Goal: Information Seeking & Learning: Check status

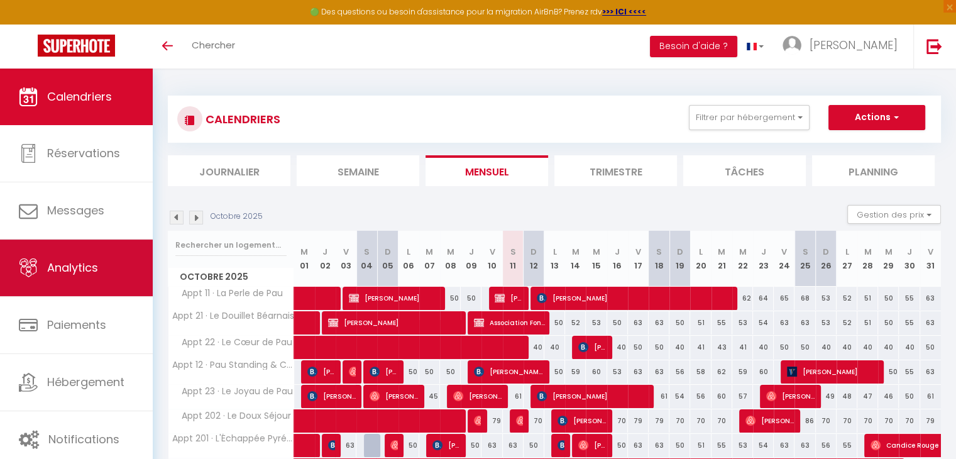
click at [78, 270] on span "Analytics" at bounding box center [72, 268] width 51 height 16
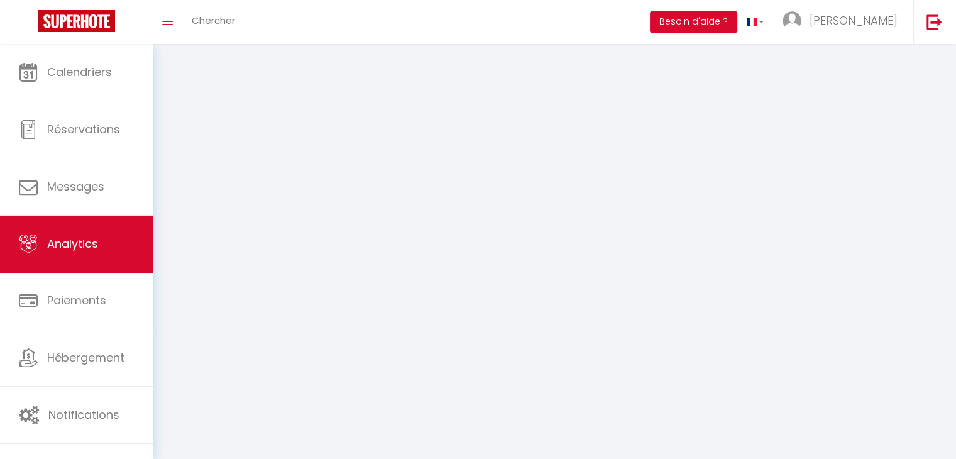
select select "2025"
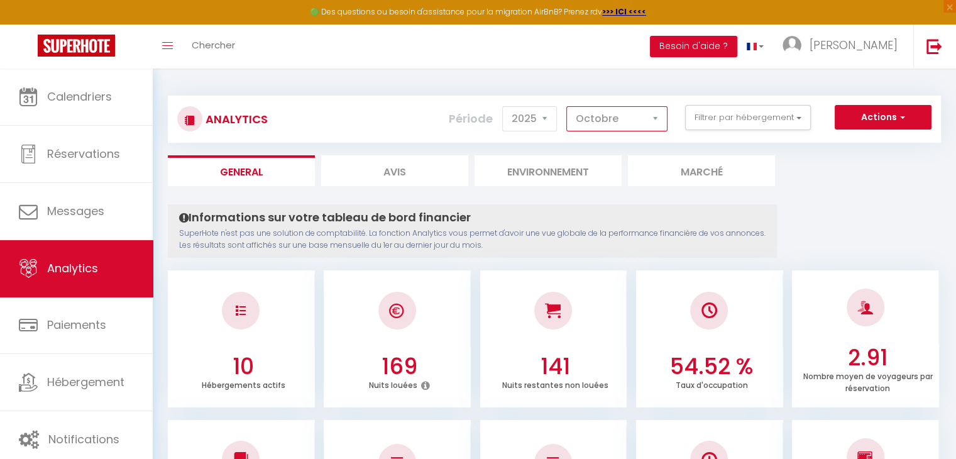
click at [655, 124] on select "[PERSON_NAME] Mars [PERSON_NAME] Juin Juillet Août Septembre Octobre Novembre D…" at bounding box center [616, 118] width 101 height 25
select select "9"
click at [567, 106] on select "[PERSON_NAME] Mars [PERSON_NAME] Juin Juillet Août Septembre Octobre Novembre D…" at bounding box center [616, 118] width 101 height 25
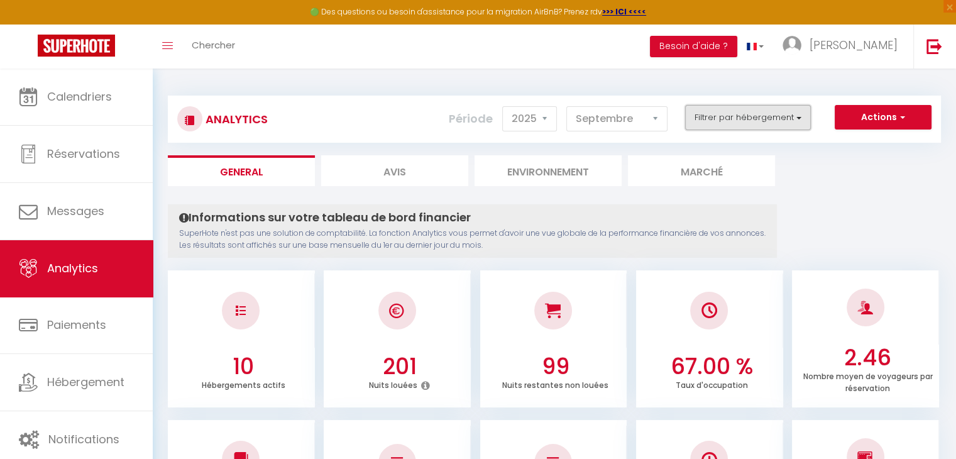
click at [726, 115] on button "Filtrer par hébergement" at bounding box center [748, 117] width 126 height 25
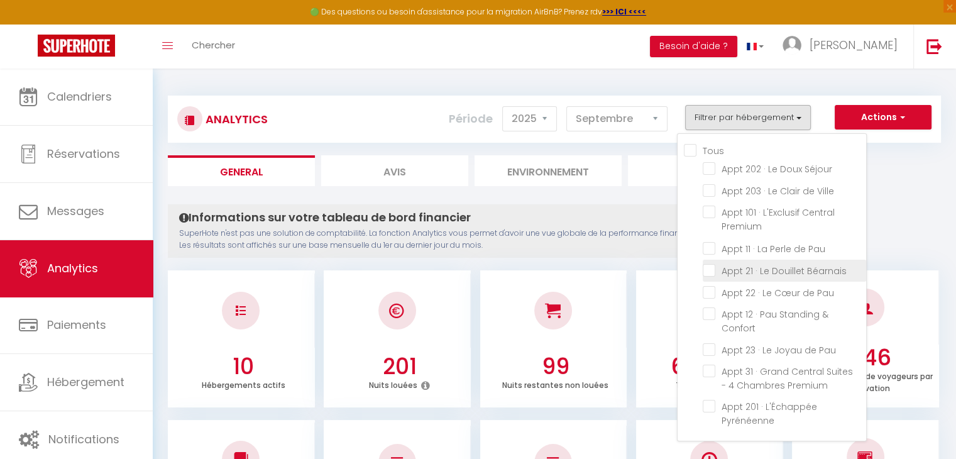
click at [724, 263] on Béarnais "checkbox" at bounding box center [784, 269] width 163 height 13
checkbox Béarnais "true"
checkbox Séjour "false"
checkbox Ville "false"
checkbox Premium "false"
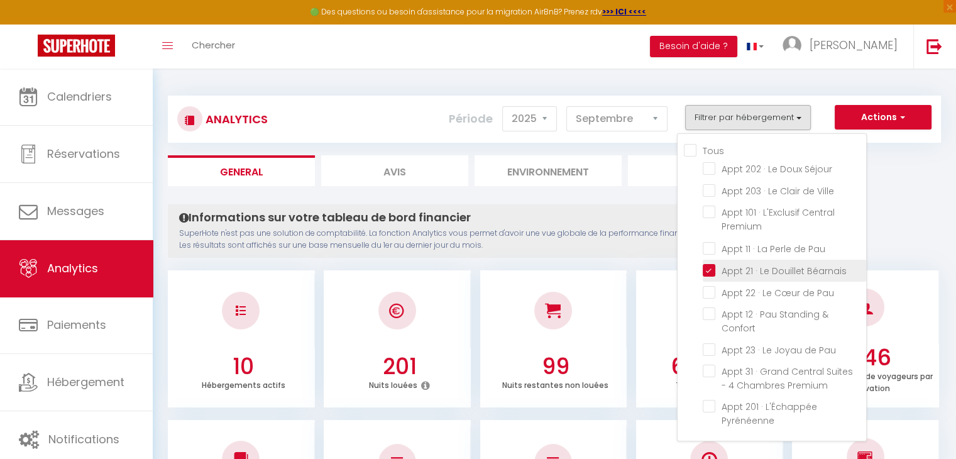
checkbox Pau "false"
checkbox Confort "false"
checkbox Pau "false"
checkbox Premium "false"
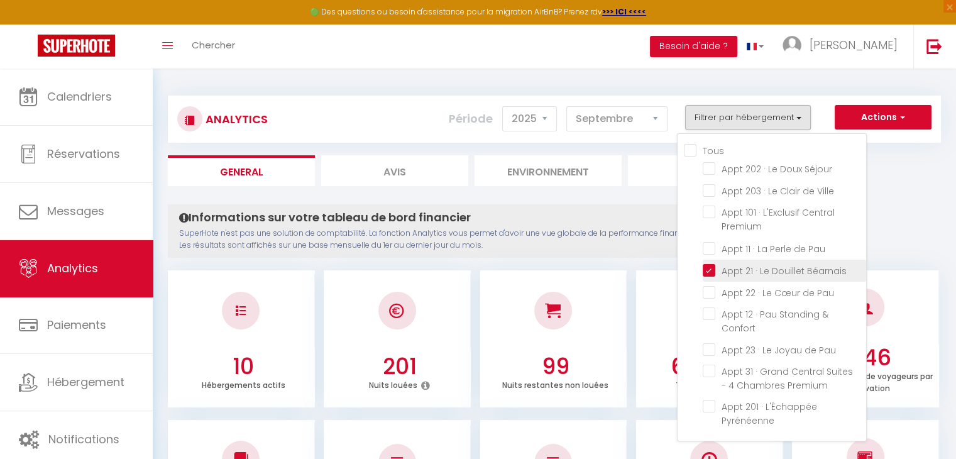
checkbox Pyrénéenne "false"
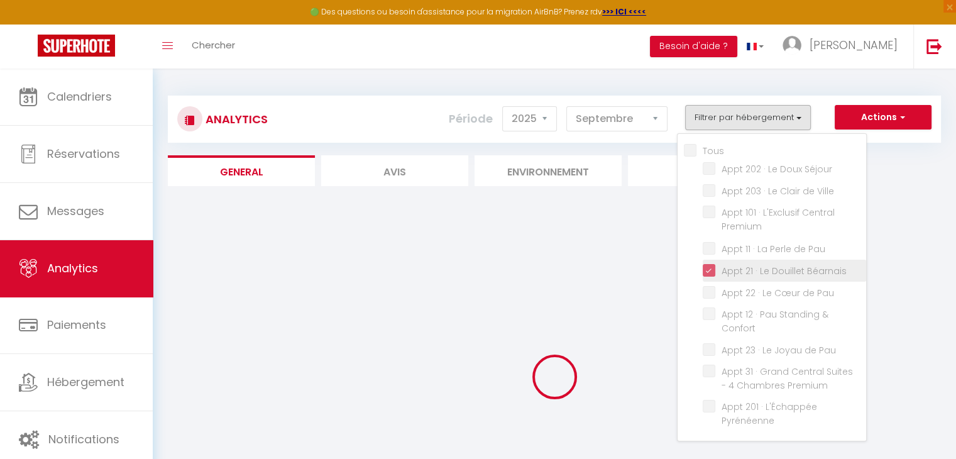
checkbox Séjour "false"
checkbox Ville "false"
checkbox Premium "false"
checkbox Pau "false"
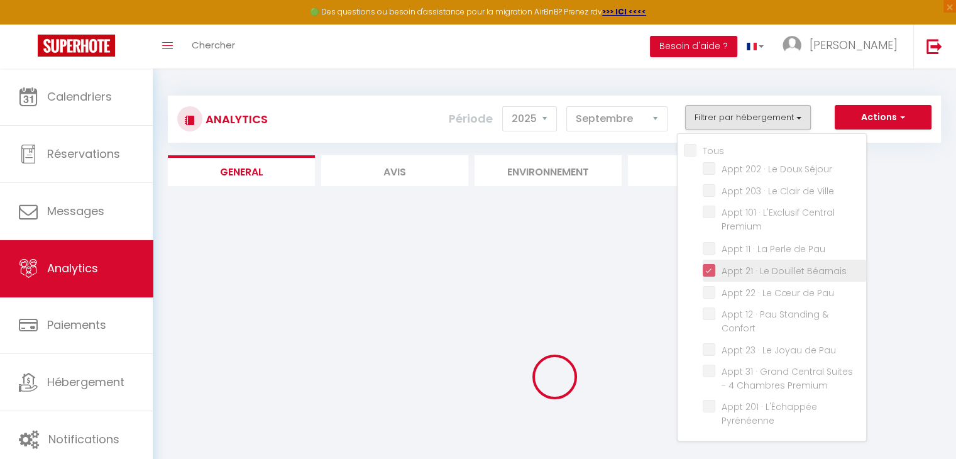
checkbox Confort "false"
checkbox Pau "false"
checkbox Premium "false"
checkbox Pyrénéenne "false"
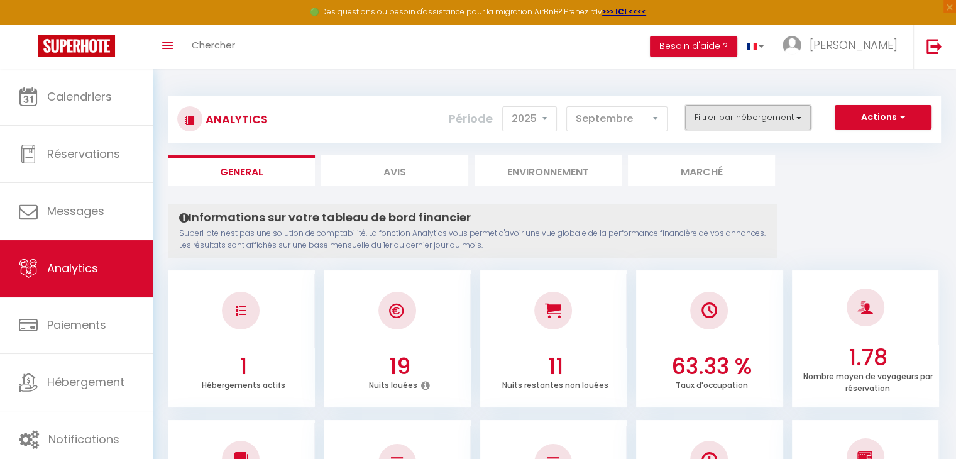
click at [742, 125] on button "Filtrer par hébergement" at bounding box center [748, 117] width 126 height 25
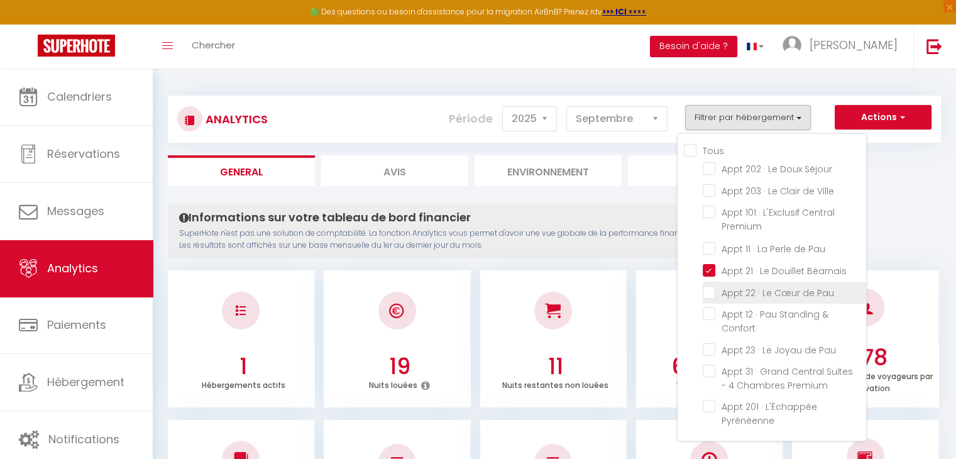
click at [726, 291] on Pau "checkbox" at bounding box center [784, 291] width 163 height 13
checkbox Pau "true"
checkbox Séjour "false"
checkbox Ville "false"
checkbox Premium "false"
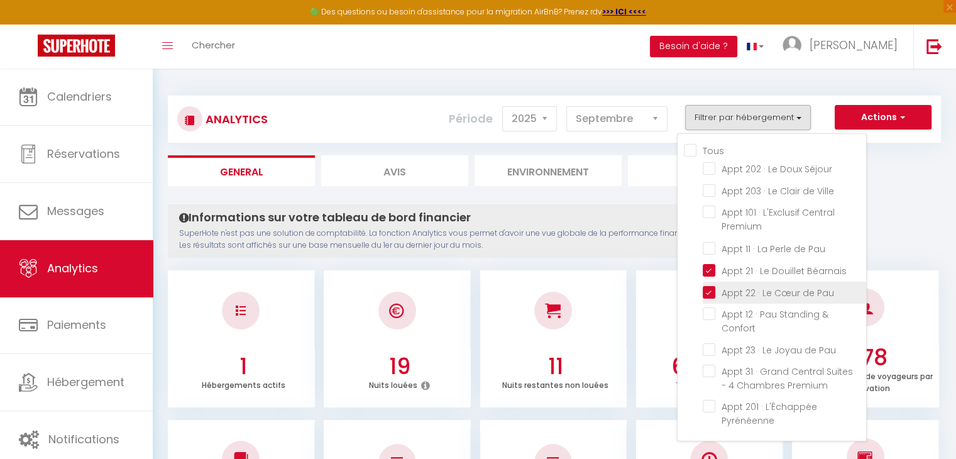
checkbox Pau "false"
checkbox Confort "false"
checkbox Pau "false"
checkbox Premium "false"
checkbox Pyrénéenne "false"
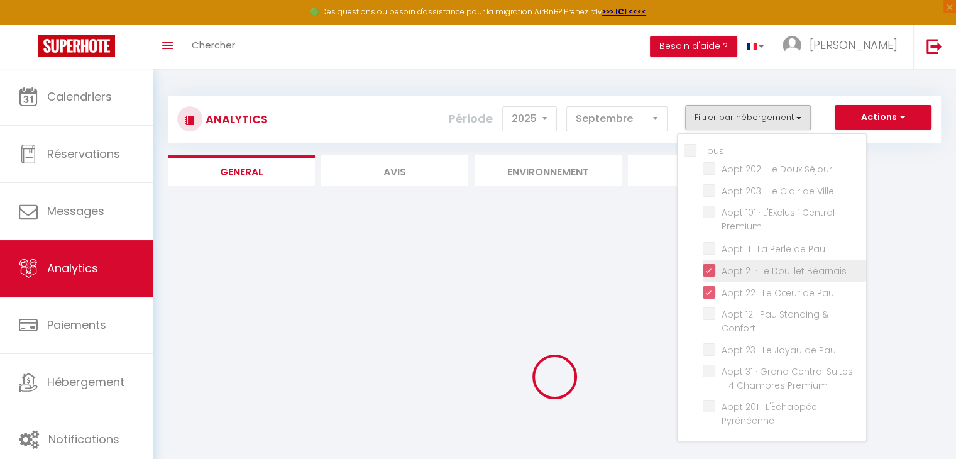
checkbox Séjour "false"
checkbox Ville "false"
checkbox Premium "false"
checkbox Pau "false"
checkbox Confort "false"
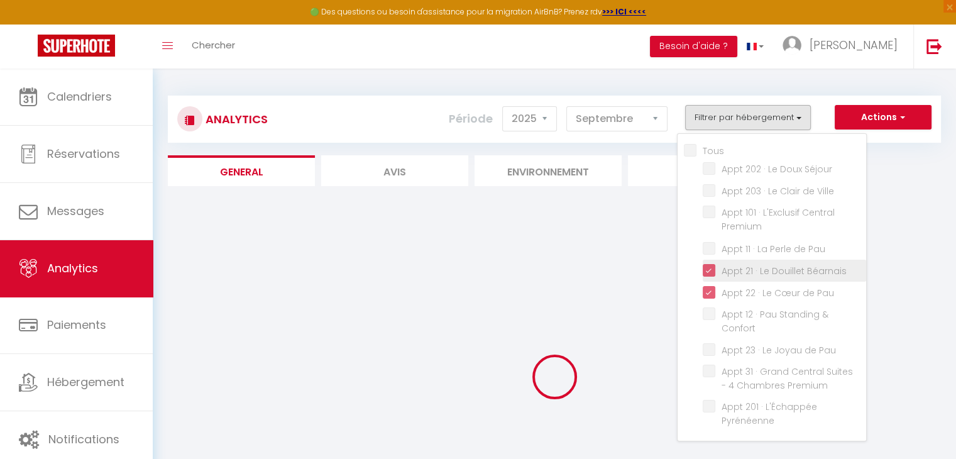
checkbox Pau "false"
checkbox Premium "false"
checkbox Pyrénéenne "false"
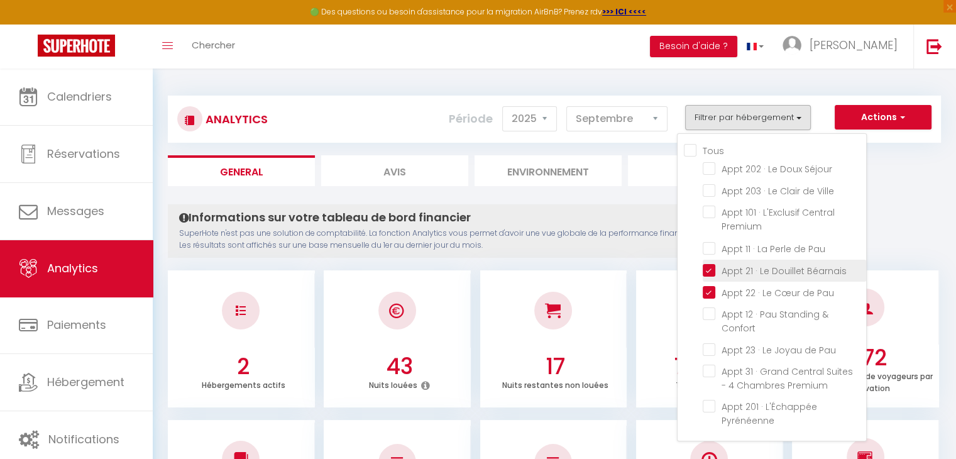
click at [711, 270] on Béarnais "checkbox" at bounding box center [784, 269] width 163 height 13
checkbox Béarnais "false"
checkbox Séjour "false"
checkbox Ville "false"
checkbox Premium "false"
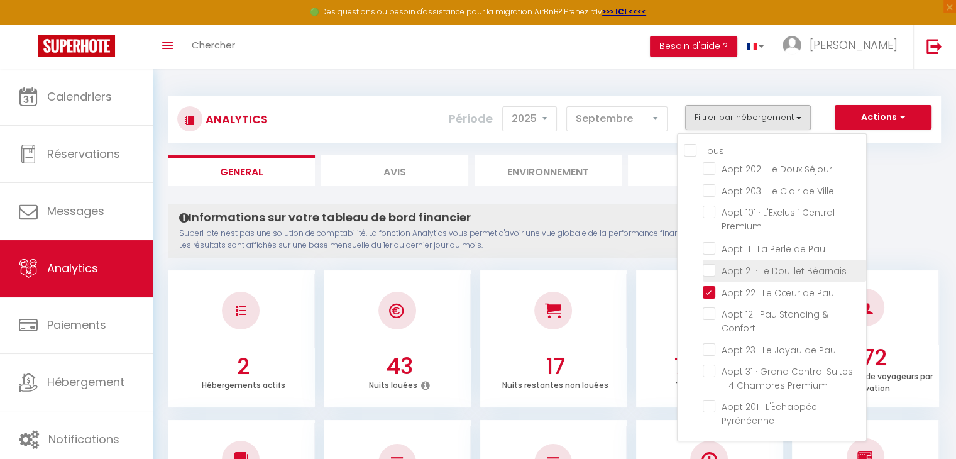
checkbox Pau "false"
checkbox Confort "false"
checkbox Pau "false"
checkbox Premium "false"
checkbox Pyrénéenne "false"
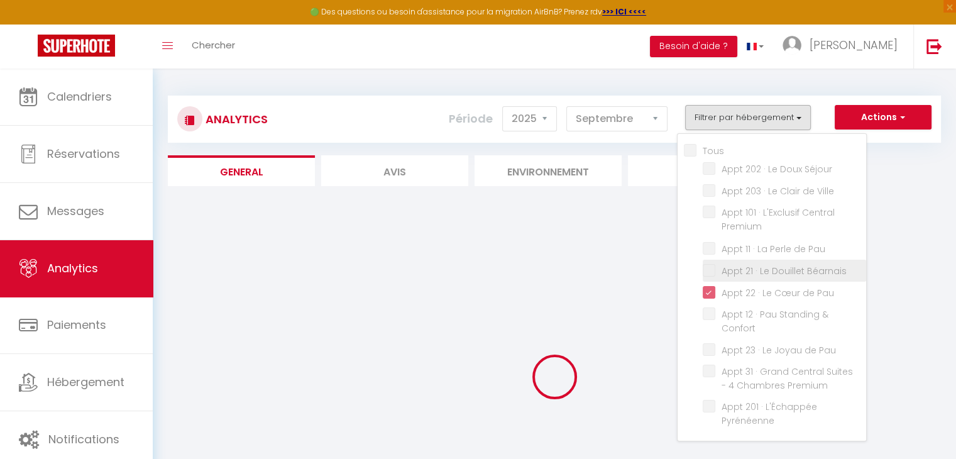
checkbox Séjour "false"
checkbox Ville "false"
checkbox Premium "false"
checkbox Pau "false"
checkbox Confort "false"
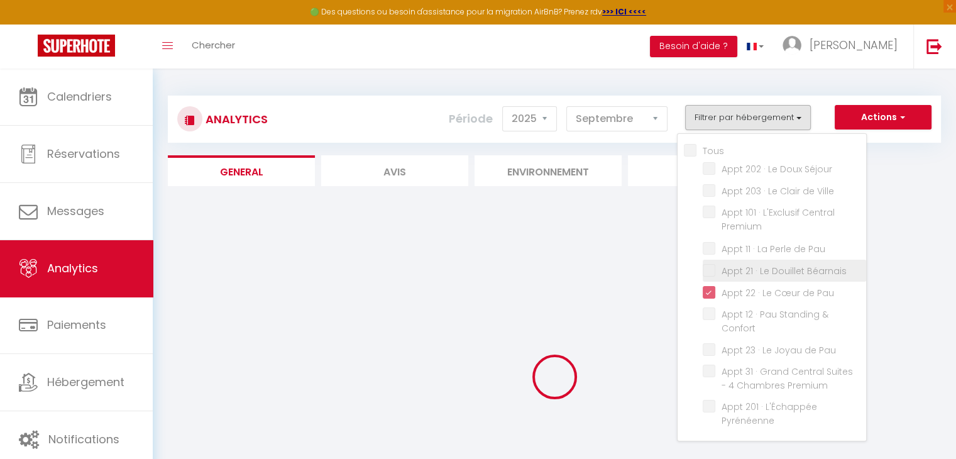
checkbox Pau "false"
checkbox Premium "false"
checkbox Pyrénéenne "false"
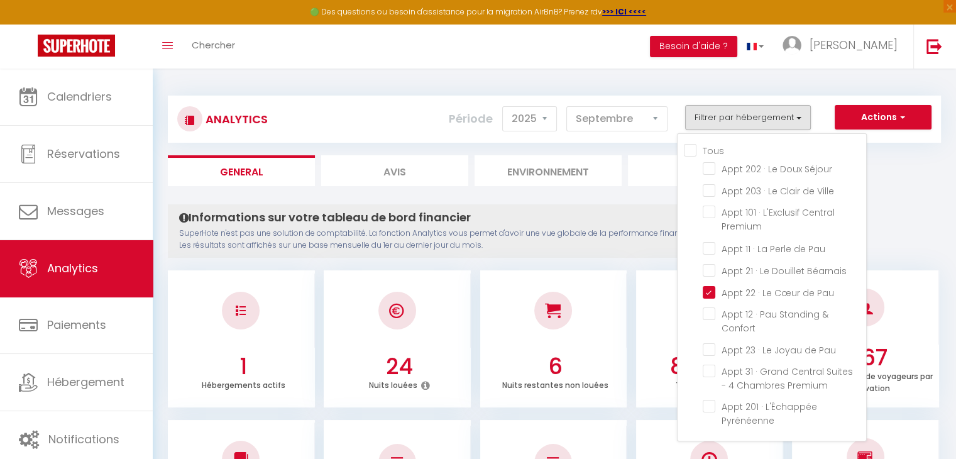
click at [507, 255] on div "Informations sur votre tableau de bord financier SuperHote n'est pas une soluti…" at bounding box center [472, 230] width 609 height 53
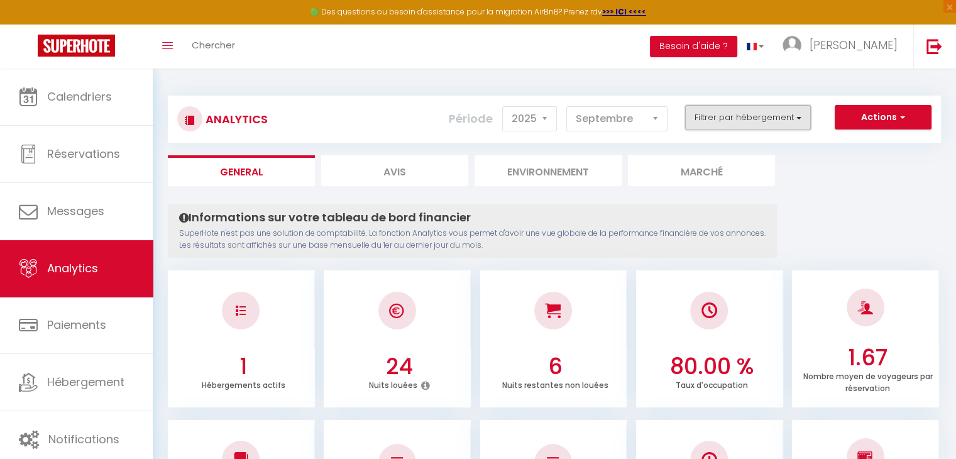
click at [733, 118] on button "Filtrer par hébergement" at bounding box center [748, 117] width 126 height 25
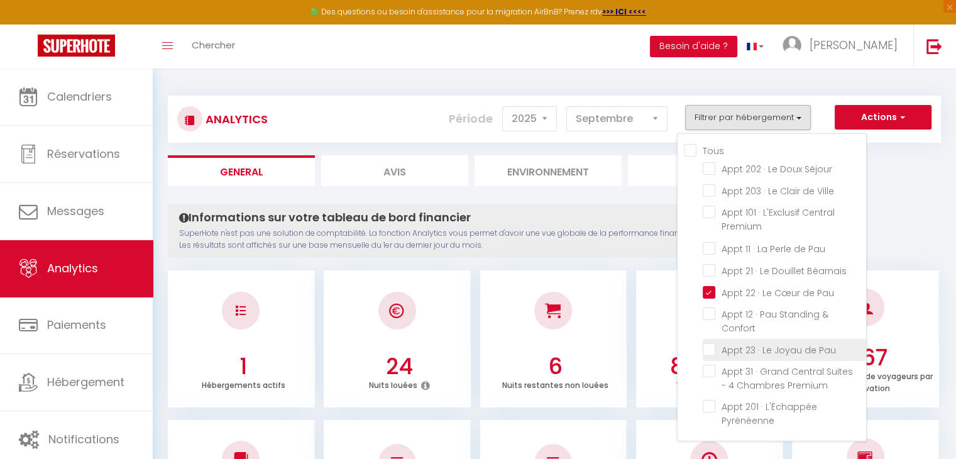
click at [731, 349] on Pau "checkbox" at bounding box center [784, 348] width 163 height 13
checkbox Pau "true"
checkbox Séjour "false"
checkbox Ville "false"
checkbox Premium "false"
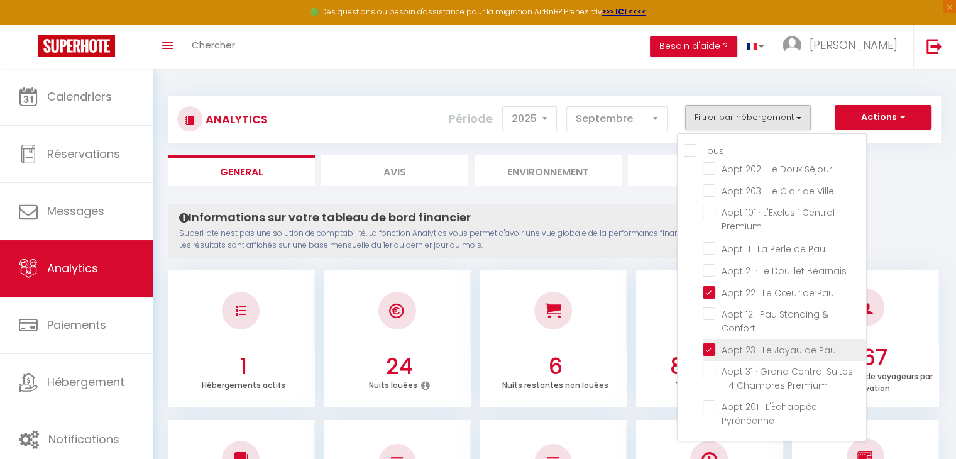
checkbox Pau "false"
checkbox Confort "false"
checkbox Premium "false"
checkbox Pyrénéenne "false"
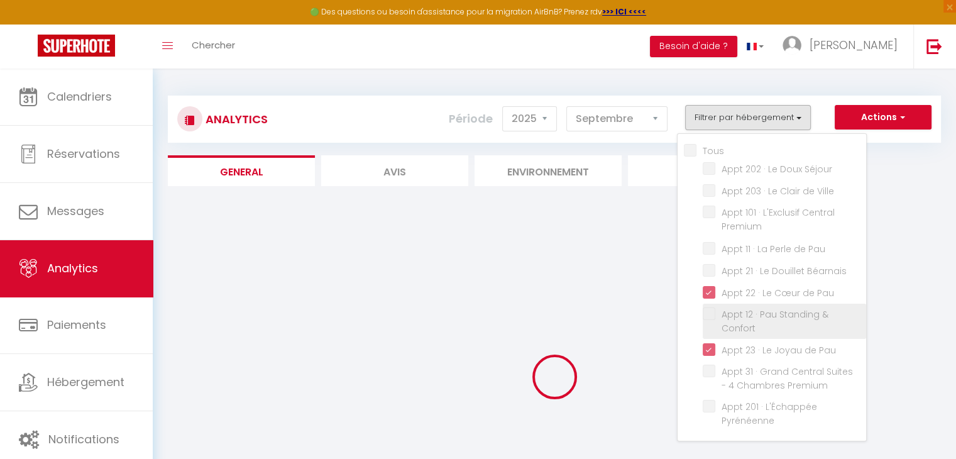
checkbox Séjour "false"
checkbox Ville "false"
checkbox Premium "false"
checkbox Pau "false"
checkbox Confort "false"
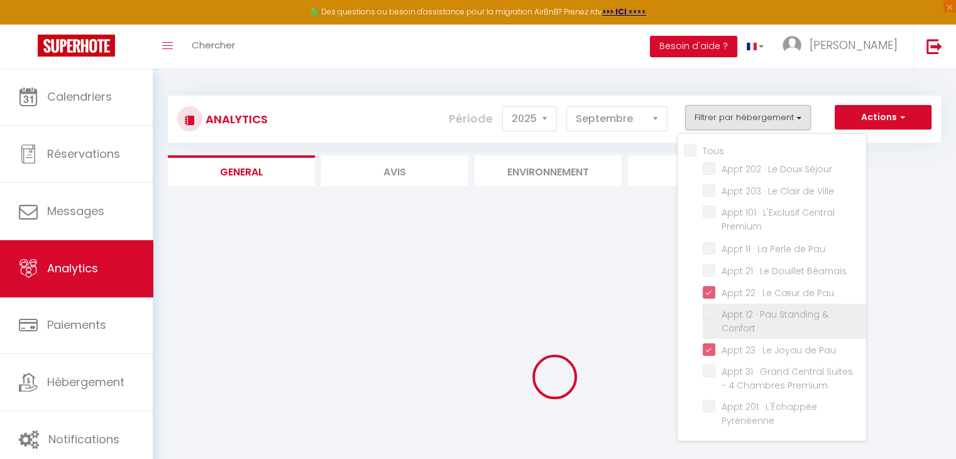
checkbox Premium "false"
checkbox Pyrénéenne "false"
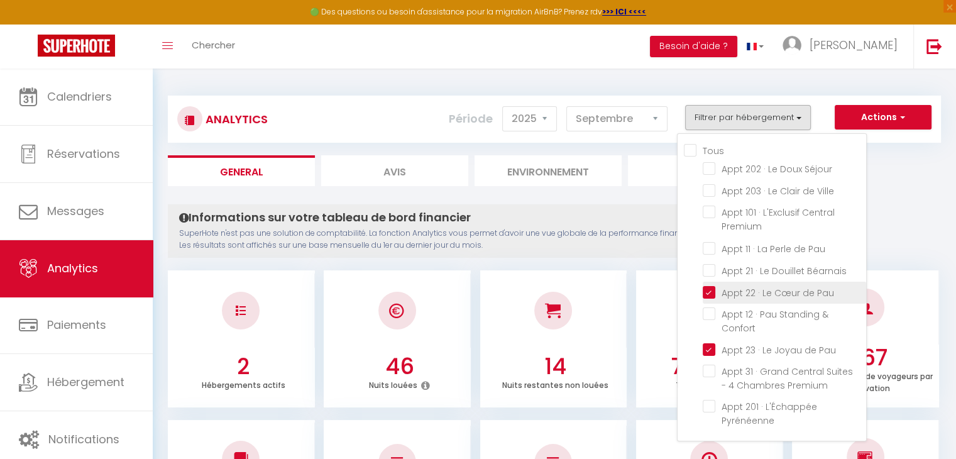
click at [709, 289] on Pau "checkbox" at bounding box center [784, 291] width 163 height 13
checkbox Pau "false"
checkbox Séjour "false"
checkbox Ville "false"
checkbox Premium "false"
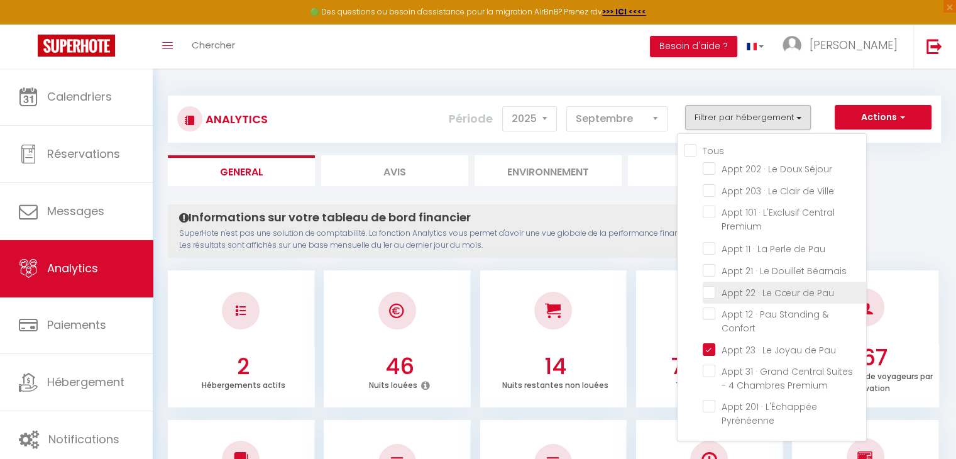
checkbox Pau "false"
checkbox Confort "false"
checkbox Premium "false"
checkbox Pyrénéenne "false"
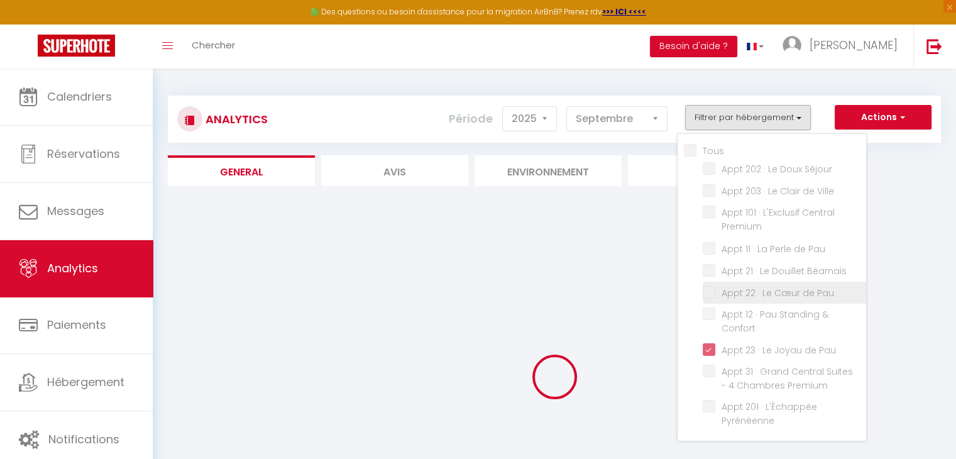
checkbox Séjour "false"
checkbox Ville "false"
checkbox Premium "false"
checkbox Pau "false"
checkbox Confort "false"
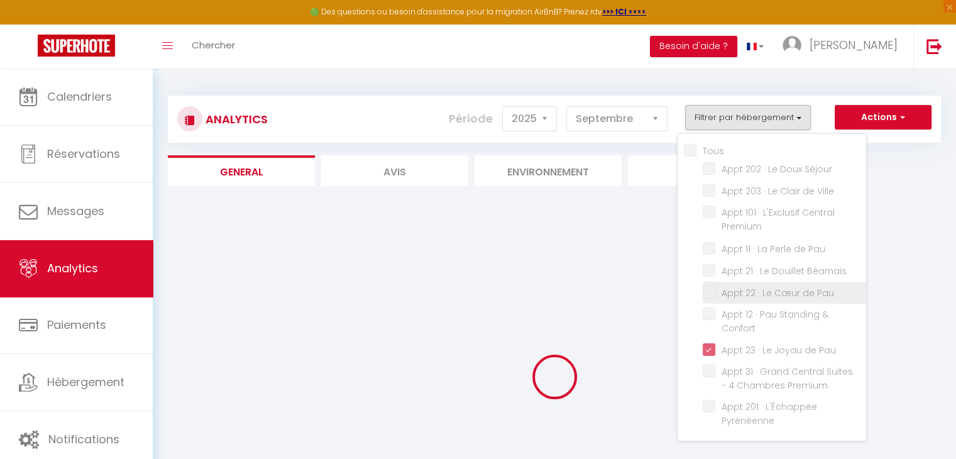
checkbox Premium "false"
checkbox Pyrénéenne "false"
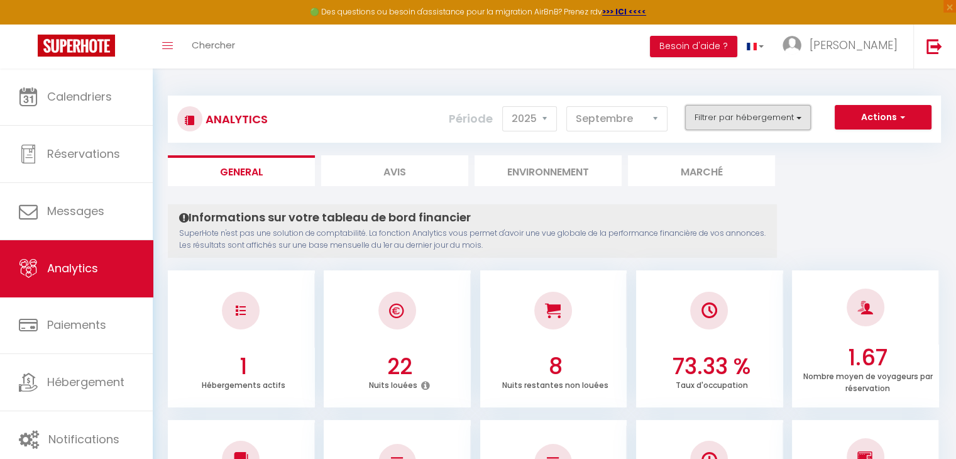
click at [719, 119] on button "Filtrer par hébergement" at bounding box center [748, 117] width 126 height 25
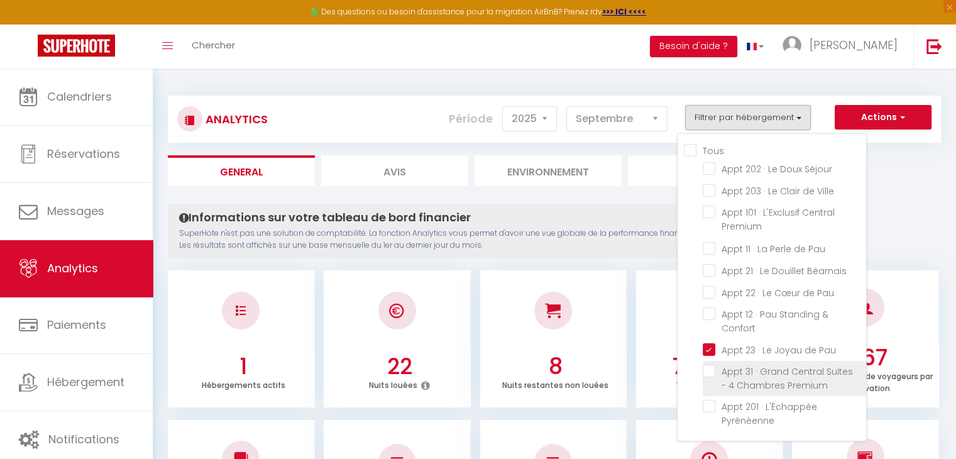
click at [737, 373] on Premium "checkbox" at bounding box center [784, 370] width 163 height 13
checkbox Premium "true"
checkbox Séjour "false"
checkbox Ville "false"
checkbox Premium "false"
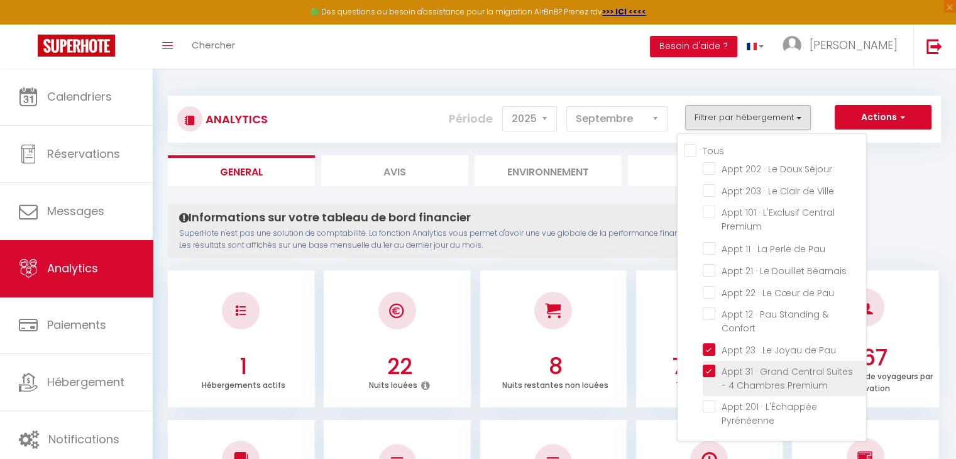
checkbox Pau "false"
checkbox Confort "false"
checkbox Pyrénéenne "false"
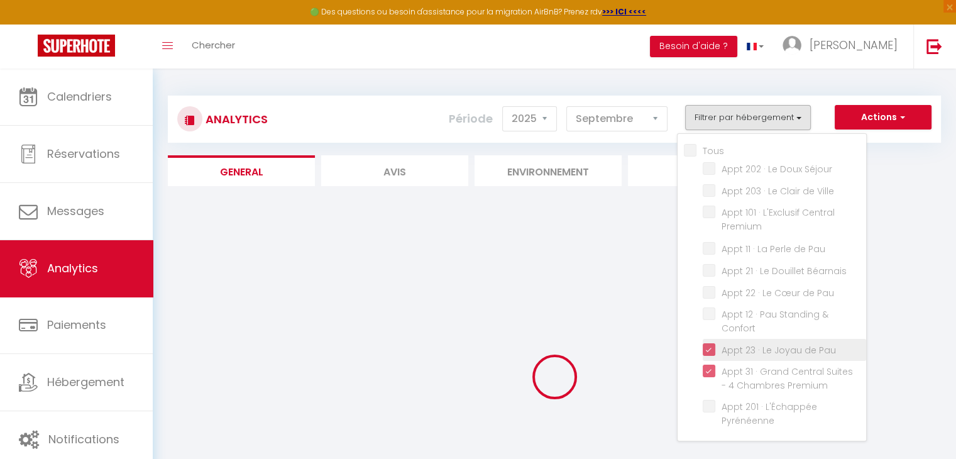
checkbox Séjour "false"
checkbox Ville "false"
checkbox Premium "false"
checkbox Pau "false"
checkbox Confort "false"
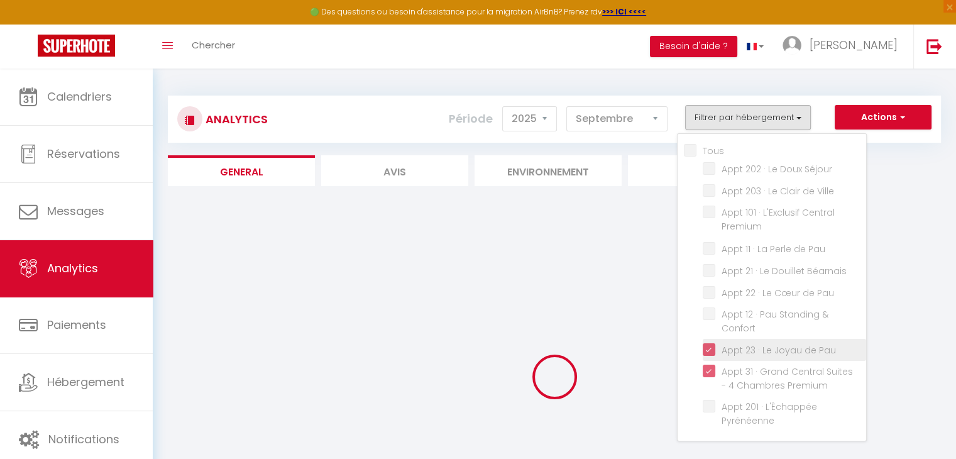
checkbox Pyrénéenne "false"
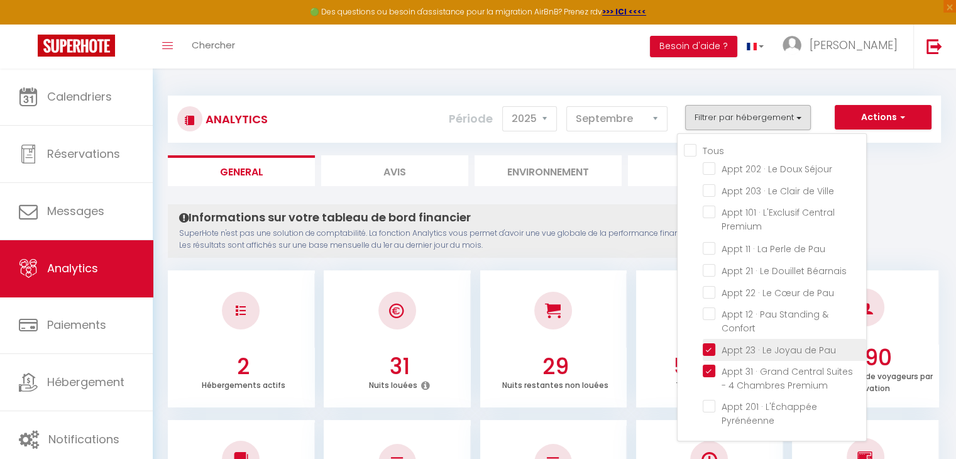
click at [714, 349] on Pau "checkbox" at bounding box center [784, 348] width 163 height 13
checkbox Pau "false"
checkbox Séjour "false"
checkbox Ville "false"
checkbox Premium "false"
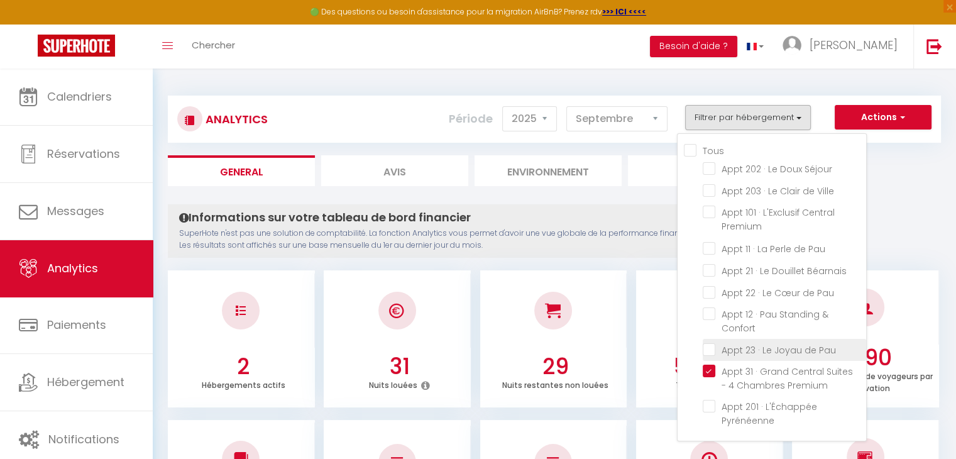
checkbox Pau "false"
checkbox Confort "false"
checkbox Pyrénéenne "false"
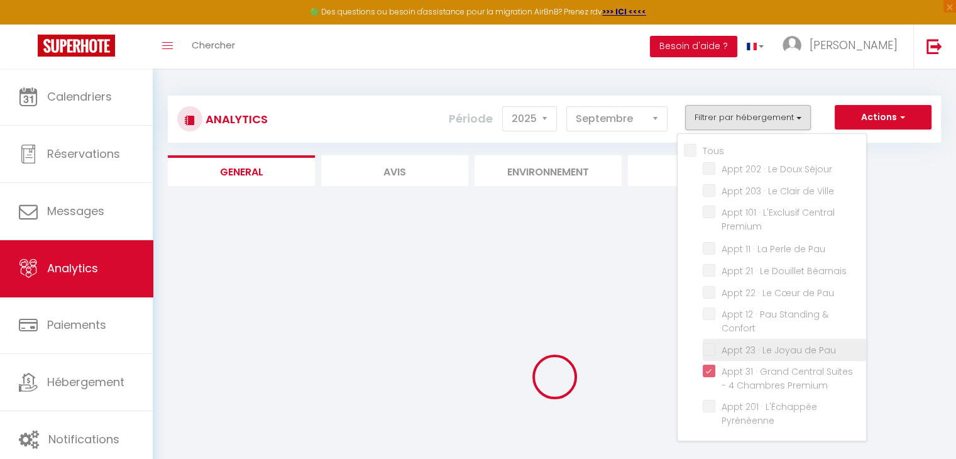
checkbox Séjour "false"
checkbox Ville "false"
checkbox Premium "false"
checkbox Pau "false"
checkbox Confort "false"
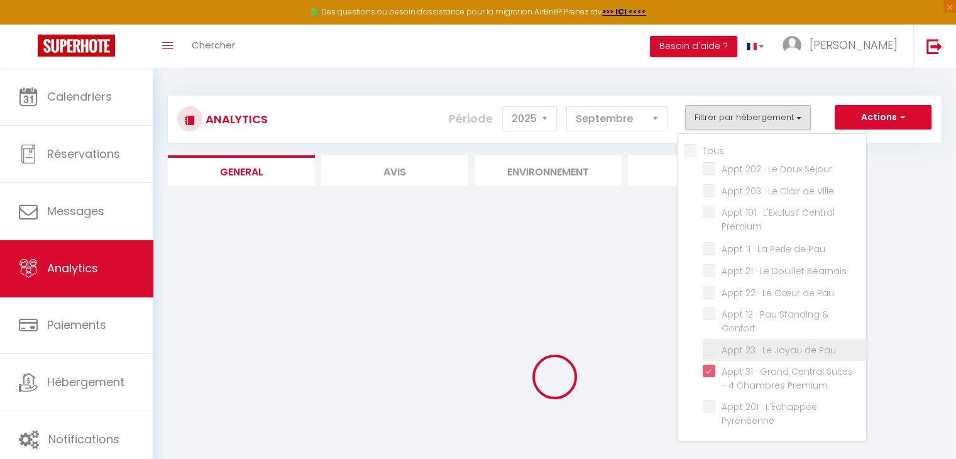
checkbox Pyrénéenne "false"
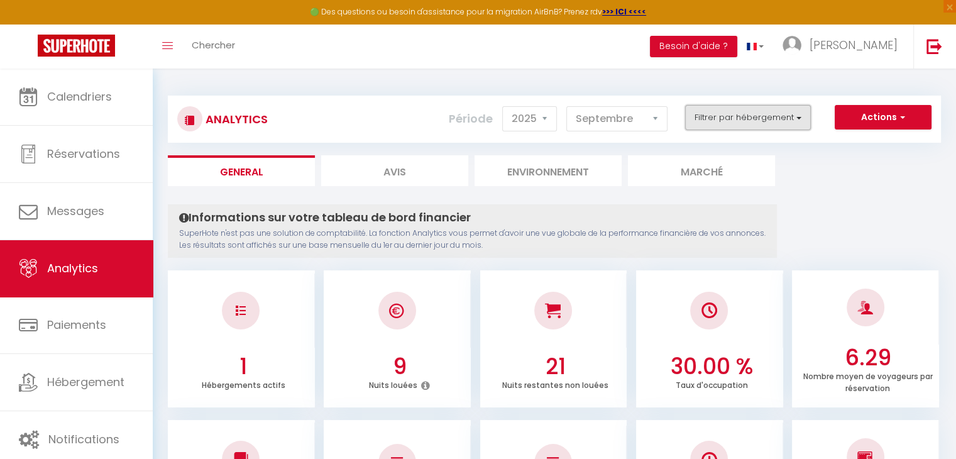
click at [715, 123] on button "Filtrer par hébergement" at bounding box center [748, 117] width 126 height 25
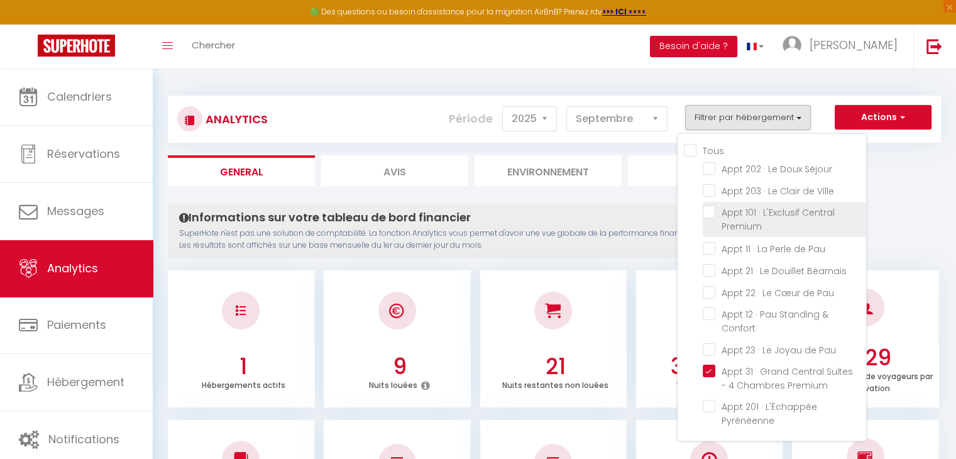
click at [726, 212] on Premium "checkbox" at bounding box center [784, 211] width 163 height 13
checkbox Premium "true"
checkbox Séjour "false"
checkbox Ville "false"
checkbox Pau "false"
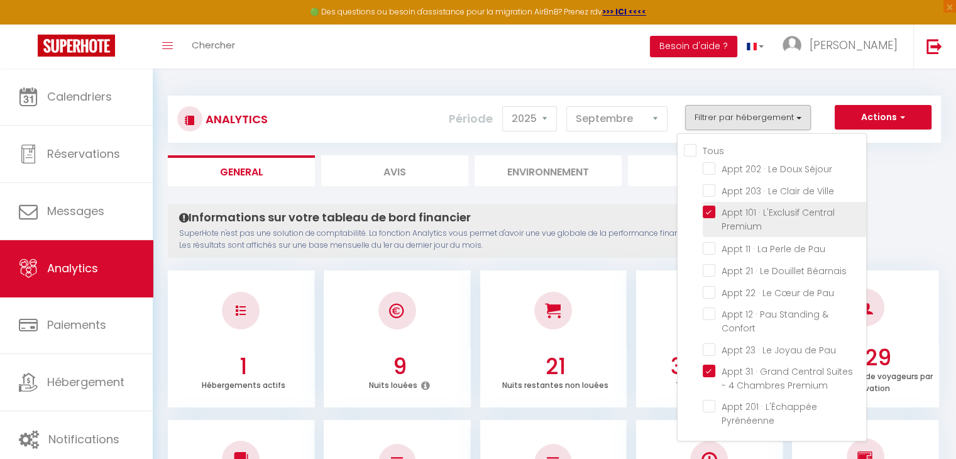
checkbox Confort "false"
checkbox Pyrénéenne "false"
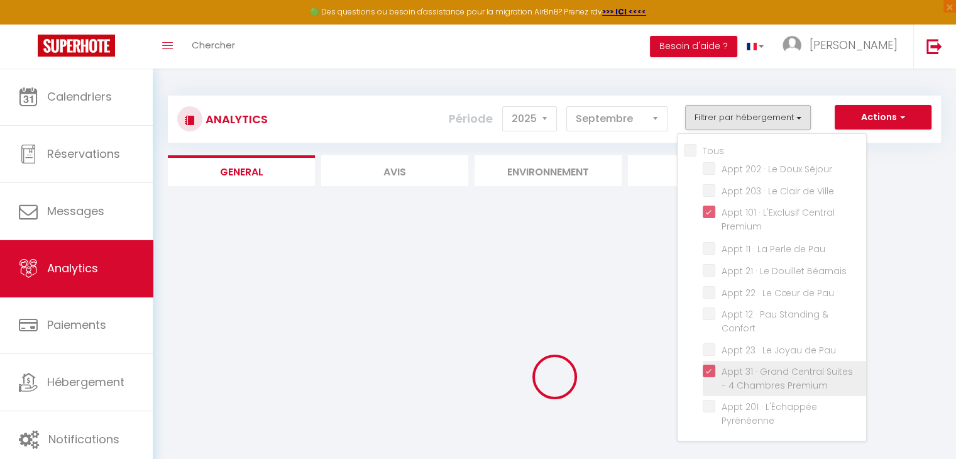
checkbox Séjour "false"
checkbox Ville "false"
checkbox Pau "false"
checkbox Confort "false"
checkbox Pyrénéenne "false"
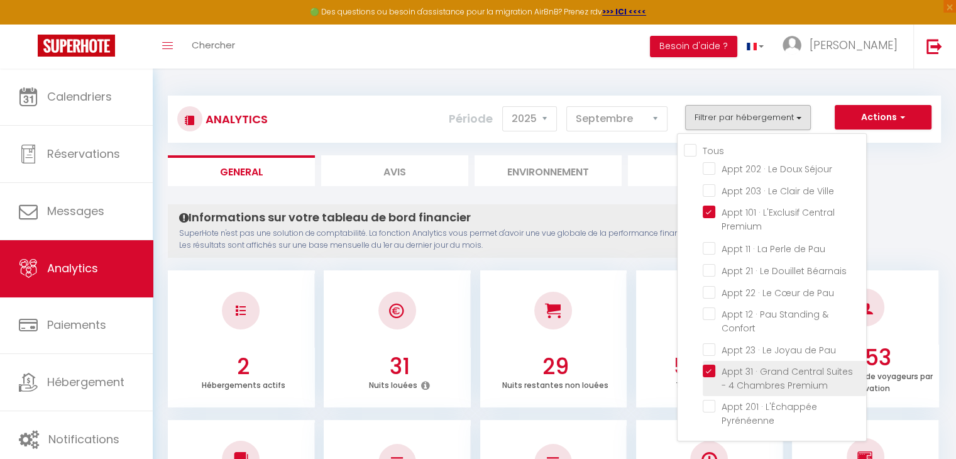
click at [711, 370] on Premium "checkbox" at bounding box center [784, 370] width 163 height 13
checkbox Premium "false"
checkbox Séjour "false"
checkbox Ville "false"
checkbox Pau "false"
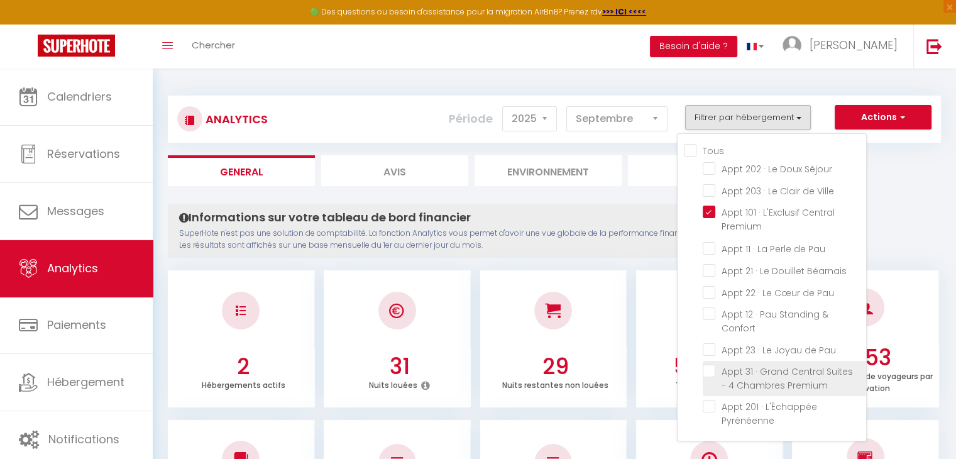
checkbox Confort "false"
checkbox Pyrénéenne "false"
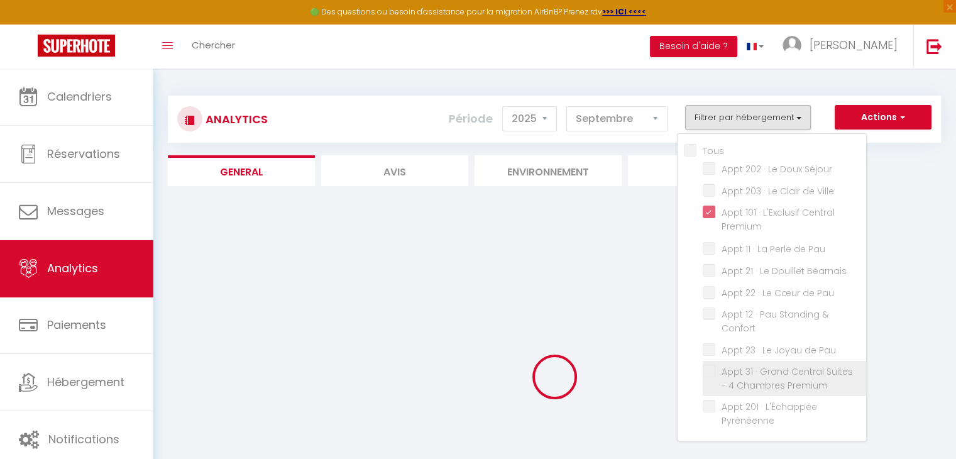
checkbox Séjour "false"
checkbox Ville "false"
checkbox Pau "false"
checkbox Confort "false"
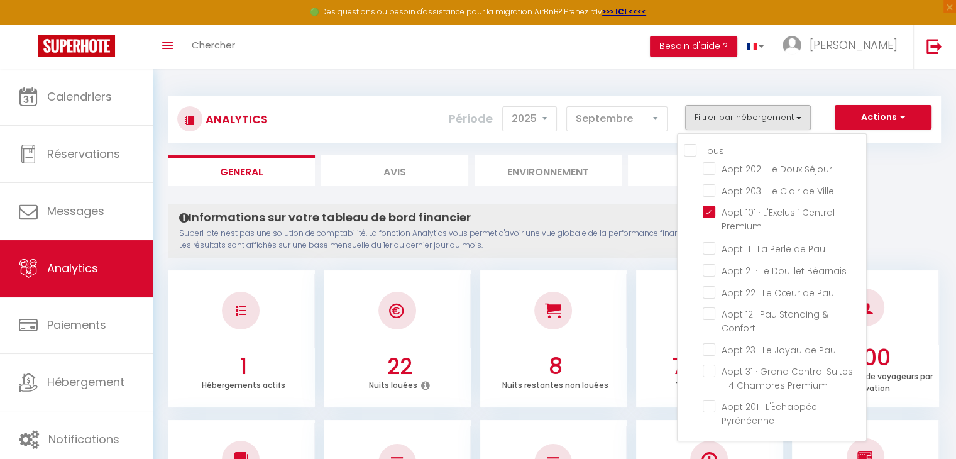
click at [616, 253] on div "Informations sur votre tableau de bord financier SuperHote n'est pas une soluti…" at bounding box center [472, 230] width 609 height 53
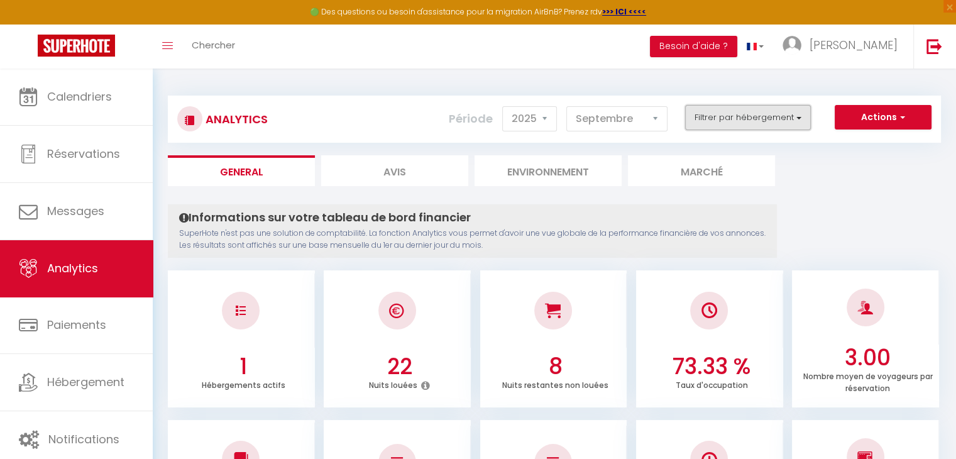
click at [715, 114] on button "Filtrer par hébergement" at bounding box center [748, 117] width 126 height 25
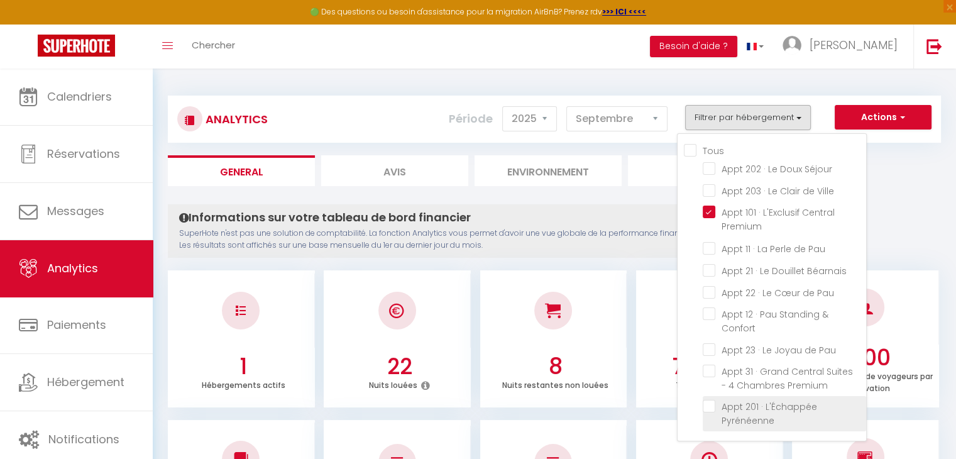
click at [737, 403] on Pyrénéenne "checkbox" at bounding box center [784, 406] width 163 height 13
checkbox Pyrénéenne "true"
checkbox Séjour "false"
checkbox Ville "false"
checkbox Pau "false"
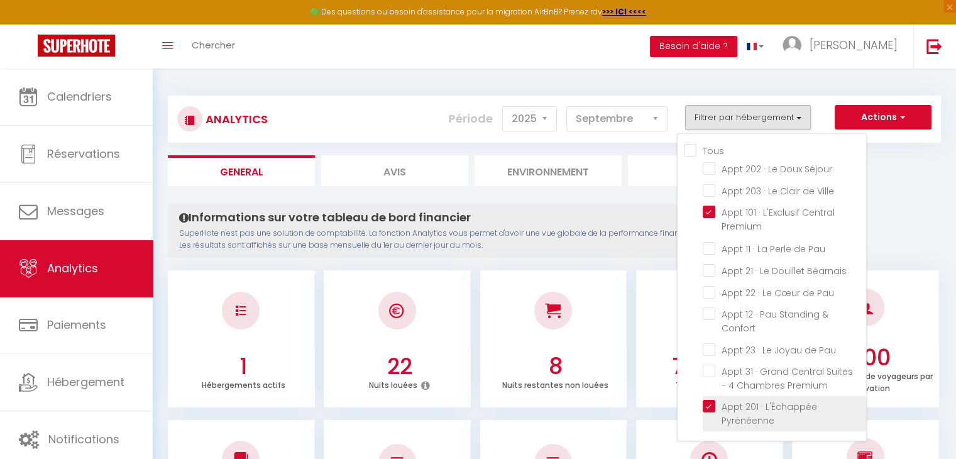
checkbox Confort "false"
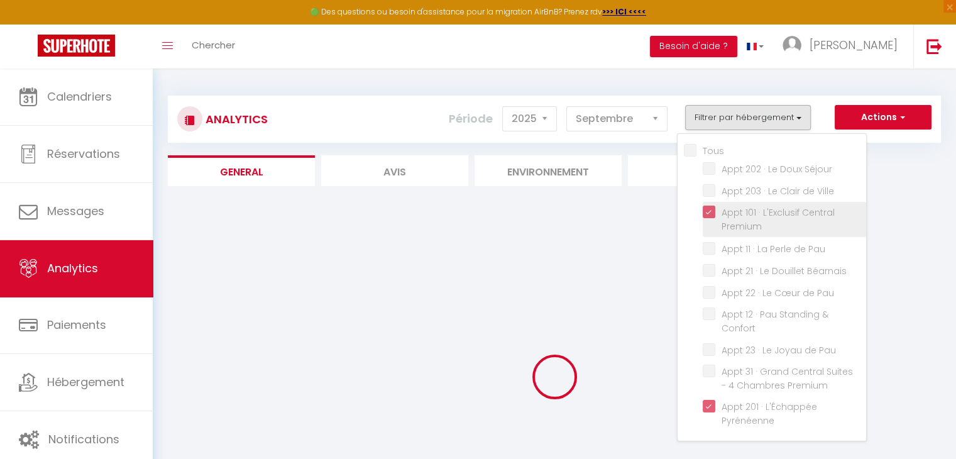
checkbox Séjour "false"
checkbox Ville "false"
checkbox Pau "false"
checkbox Confort "false"
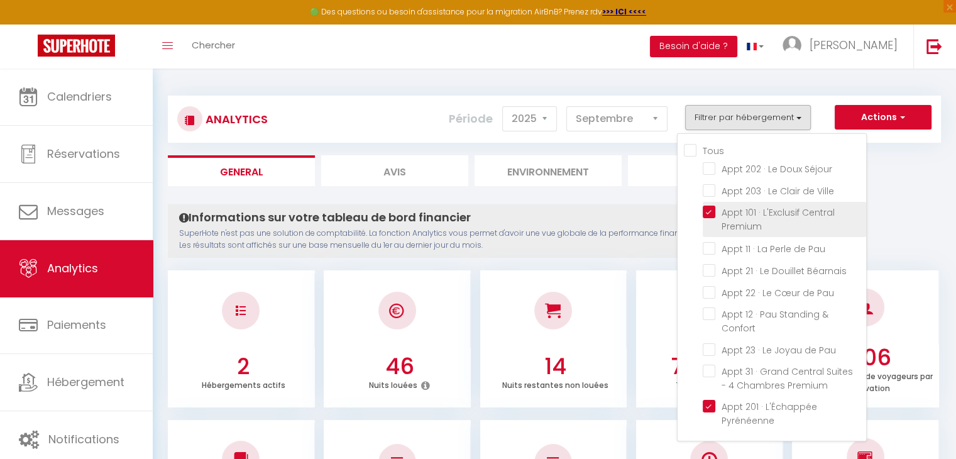
click at [710, 210] on Premium "checkbox" at bounding box center [784, 211] width 163 height 13
checkbox Premium "false"
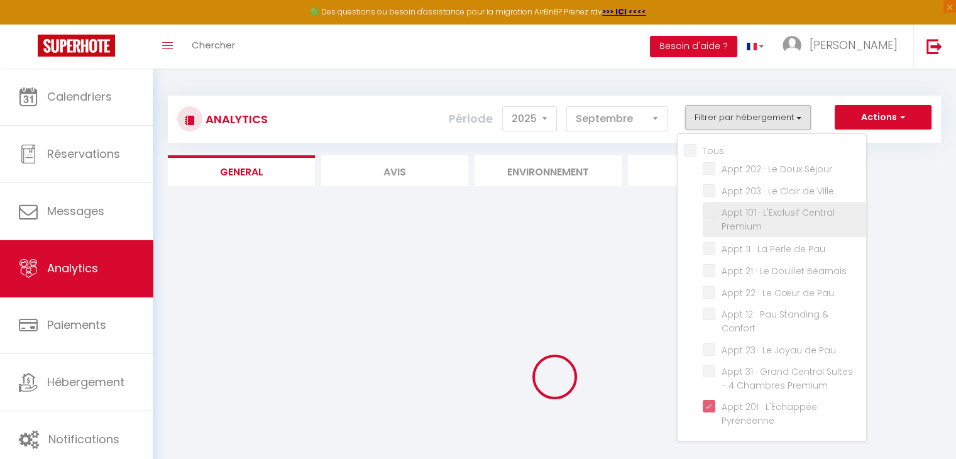
checkbox Séjour "false"
checkbox Ville "false"
checkbox Pau "false"
checkbox Confort "false"
checkbox Séjour "false"
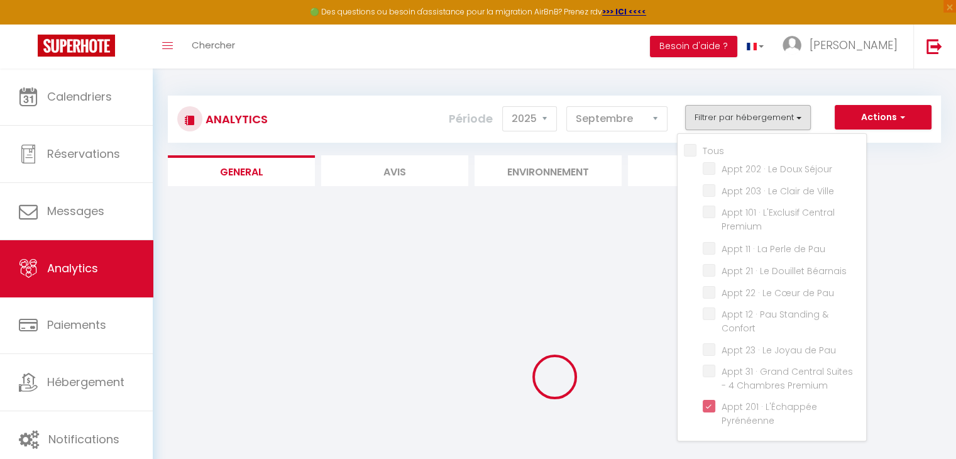
checkbox Ville "false"
checkbox Pau "false"
checkbox Confort "false"
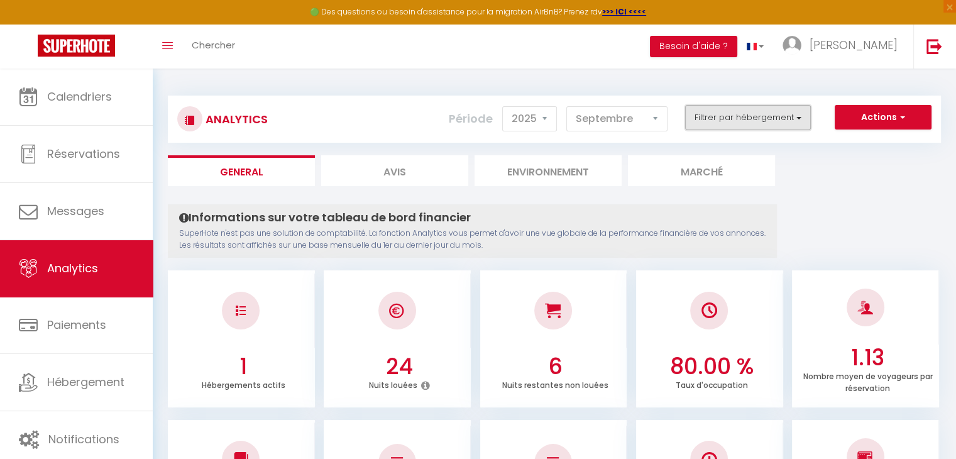
click at [733, 116] on button "Filtrer par hébergement" at bounding box center [748, 117] width 126 height 25
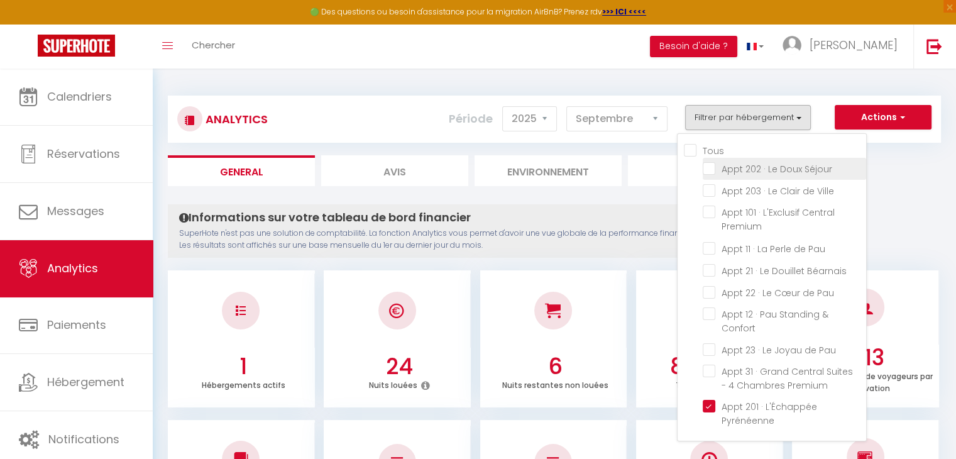
click at [734, 173] on Séjour "checkbox" at bounding box center [784, 168] width 163 height 13
checkbox Séjour "true"
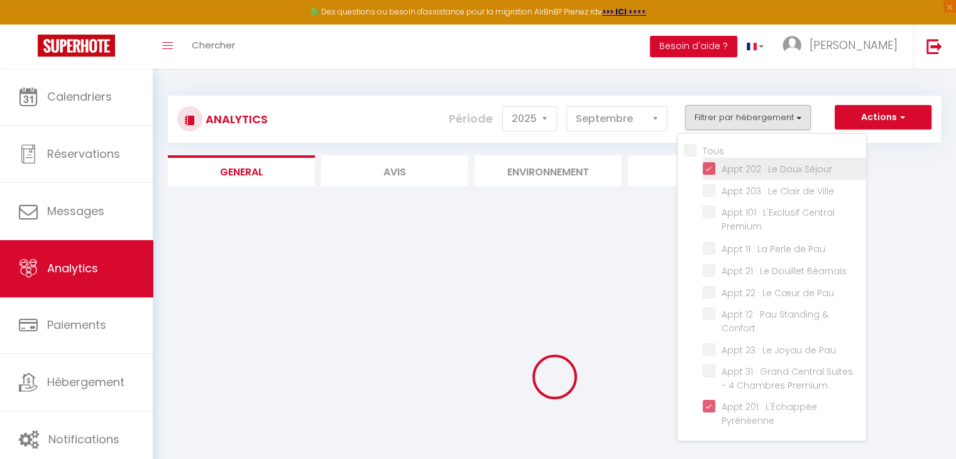
checkbox Ville "false"
checkbox Pau "false"
checkbox Confort "false"
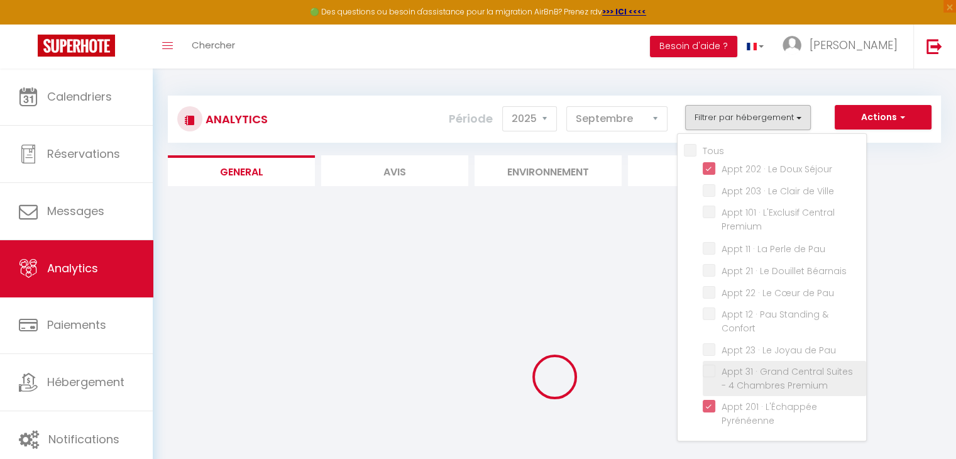
checkbox Ville "false"
checkbox Pau "false"
checkbox Confort "false"
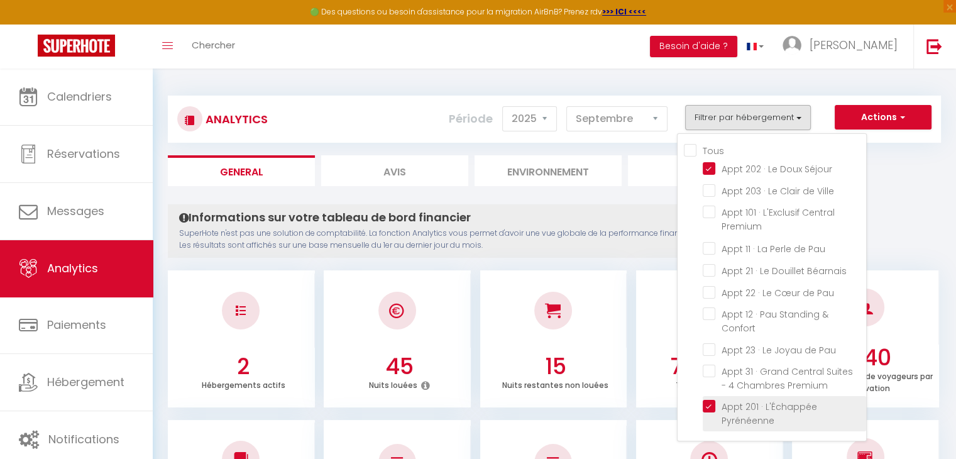
click at [713, 400] on Pyrénéenne "checkbox" at bounding box center [784, 406] width 163 height 13
checkbox Pyrénéenne "false"
checkbox Ville "false"
checkbox Pau "false"
checkbox Confort "false"
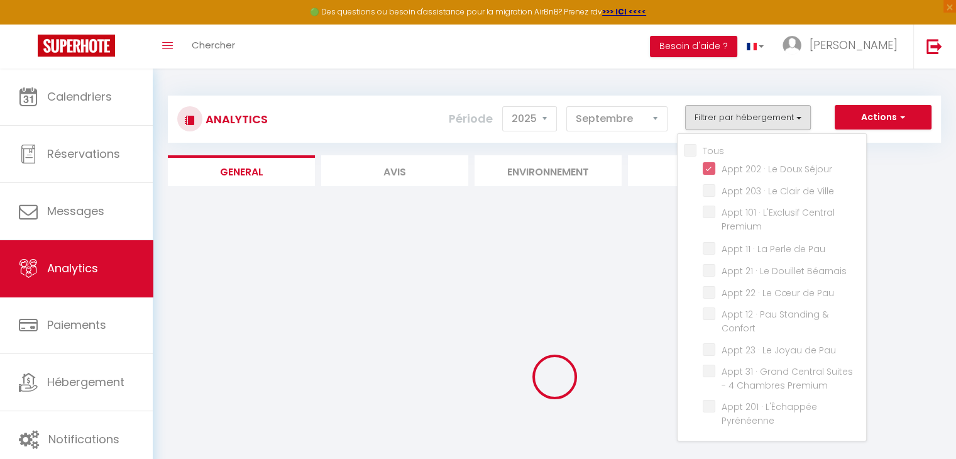
checkbox Ville "false"
checkbox Pau "false"
checkbox Confort "false"
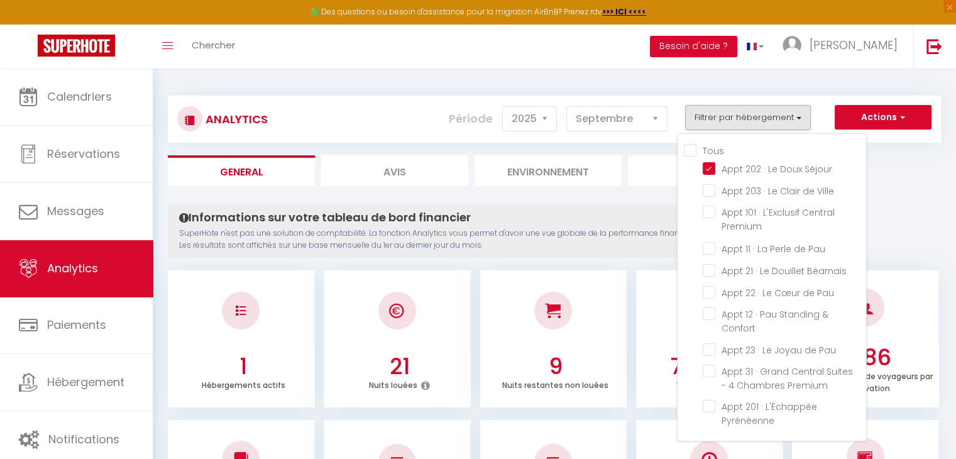
click at [473, 268] on ul "1 Hébergements actifs 21 Nuits louées 9 Nuits restantes non louées 70.00 % Taux…" at bounding box center [554, 337] width 773 height 140
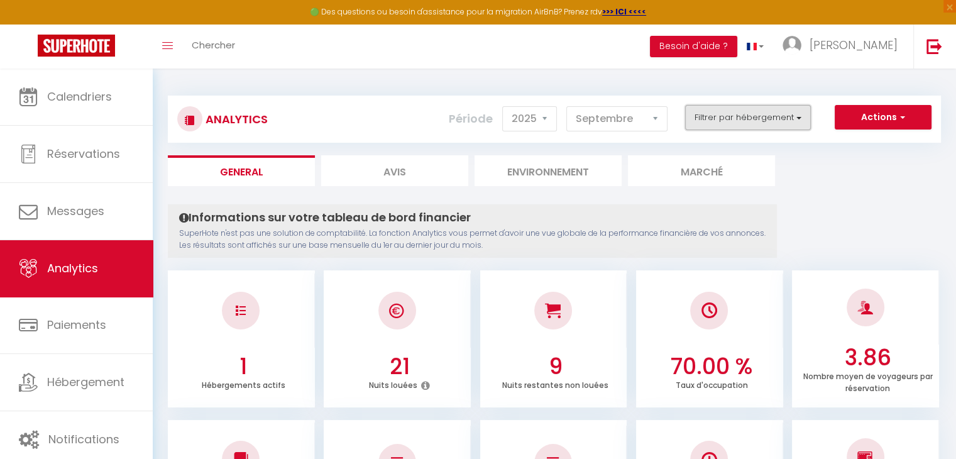
click at [738, 109] on button "Filtrer par hébergement" at bounding box center [748, 117] width 126 height 25
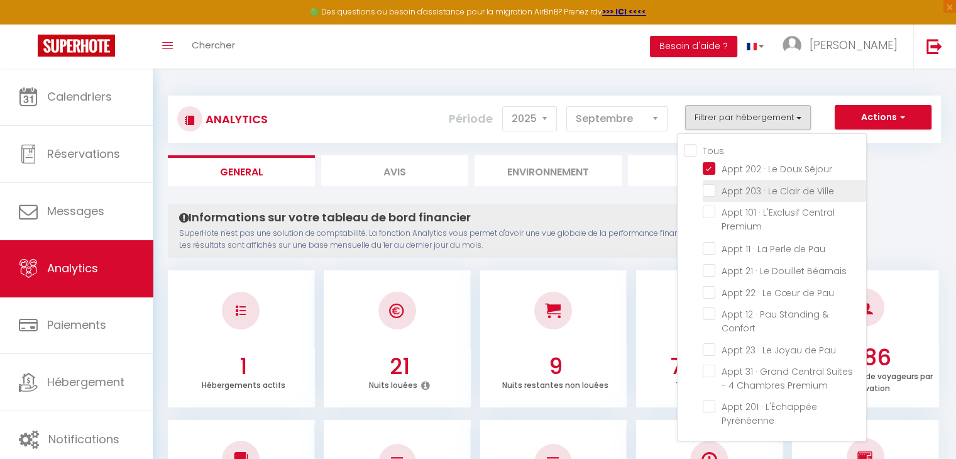
click at [733, 192] on Ville "checkbox" at bounding box center [784, 189] width 163 height 13
checkbox Ville "true"
checkbox Pau "false"
checkbox Confort "false"
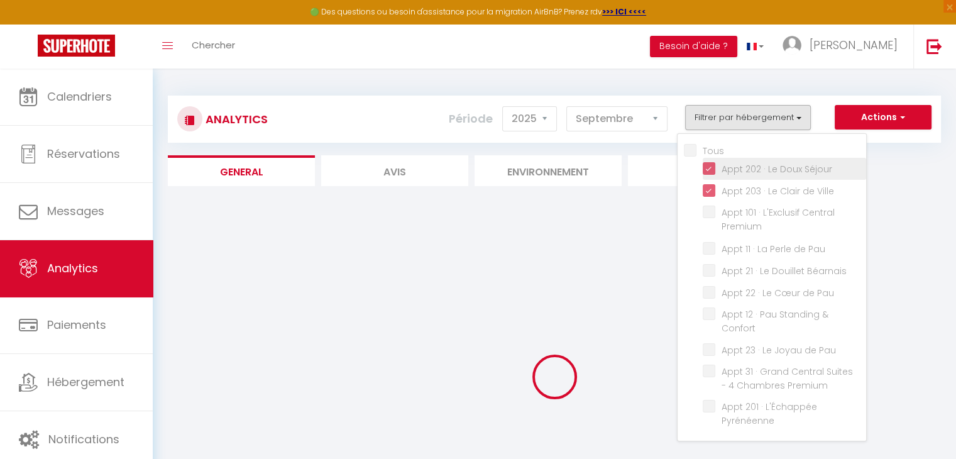
checkbox Pau "false"
checkbox Confort "false"
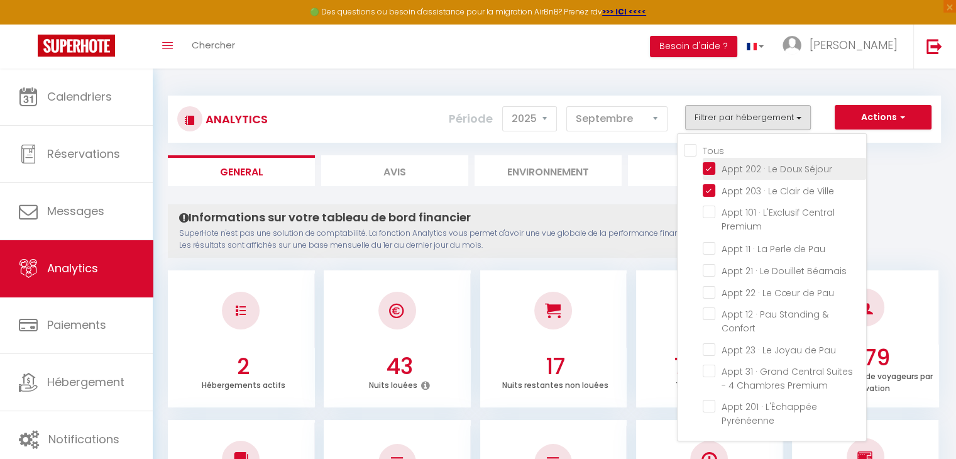
click at [723, 166] on Séjour "checkbox" at bounding box center [784, 168] width 163 height 13
checkbox Séjour "false"
checkbox Pau "false"
checkbox Confort "false"
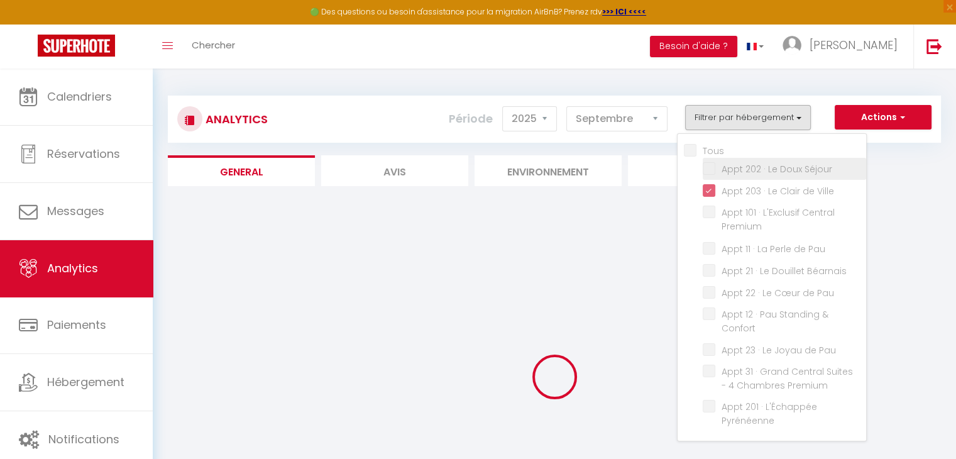
checkbox Pau "false"
checkbox Confort "false"
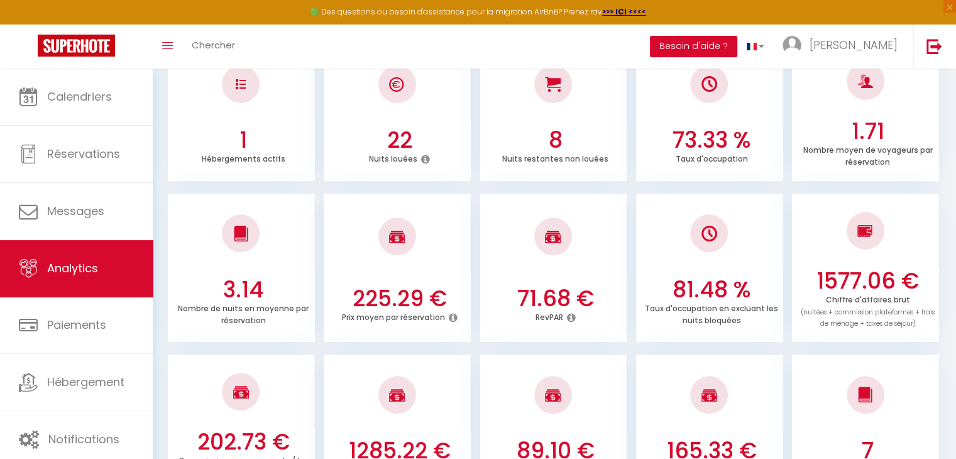
scroll to position [324, 0]
